Goal: Find specific page/section: Find specific page/section

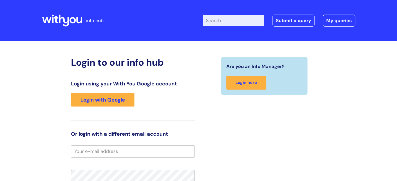
click at [232, 24] on input "Enter your search term here..." at bounding box center [233, 20] width 61 height 11
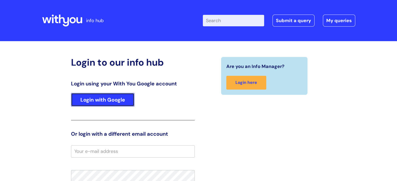
click at [111, 97] on link "Login with Google" at bounding box center [102, 100] width 63 height 14
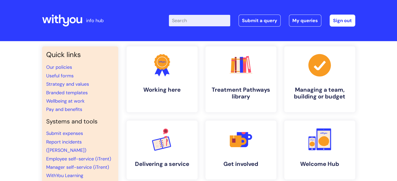
click at [200, 23] on input "Enter your search term here..." at bounding box center [199, 20] width 61 height 11
click at [53, 68] on link "Our policies" at bounding box center [59, 67] width 26 height 6
